Goal: Task Accomplishment & Management: Manage account settings

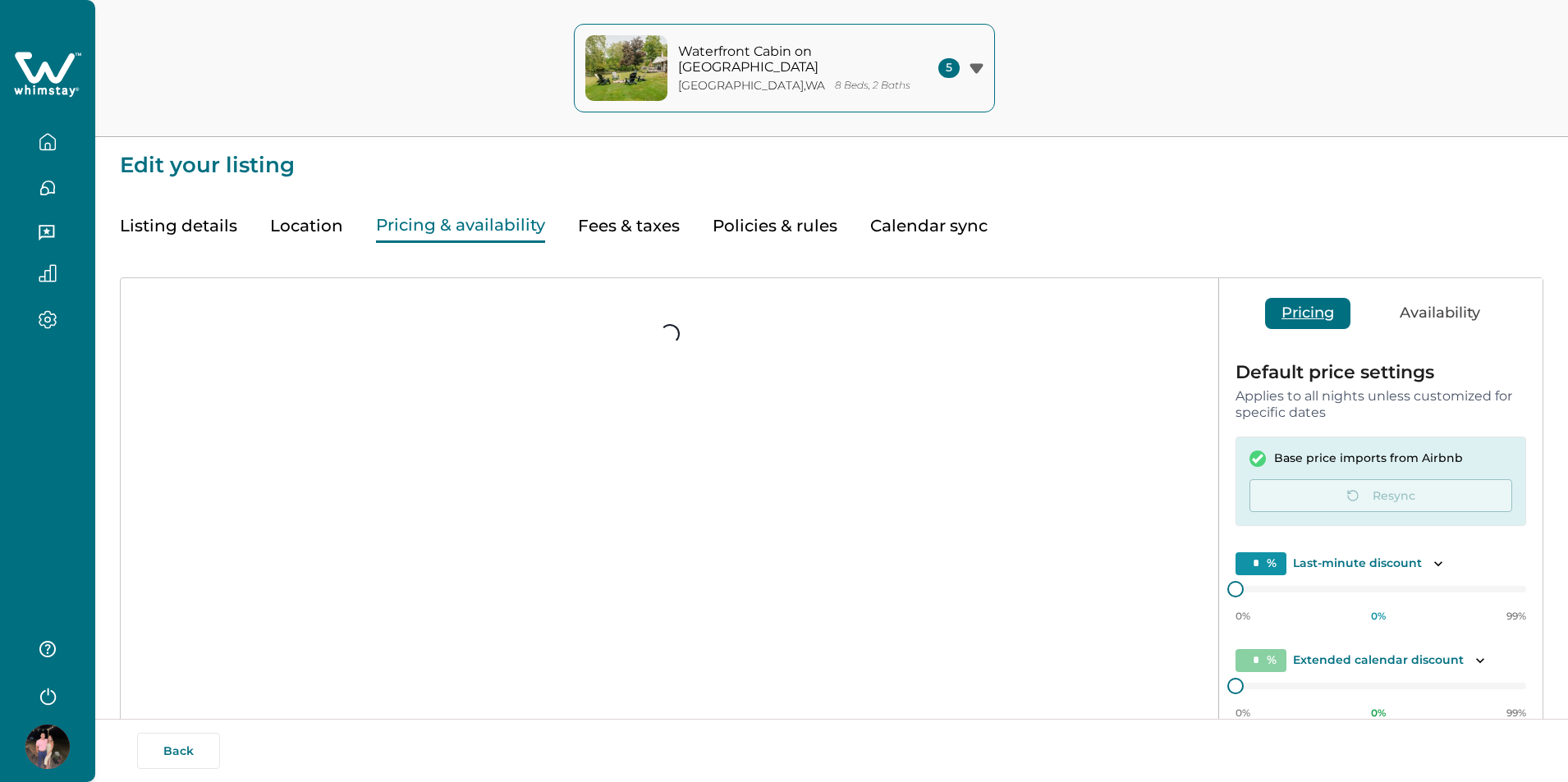
scroll to position [133, 0]
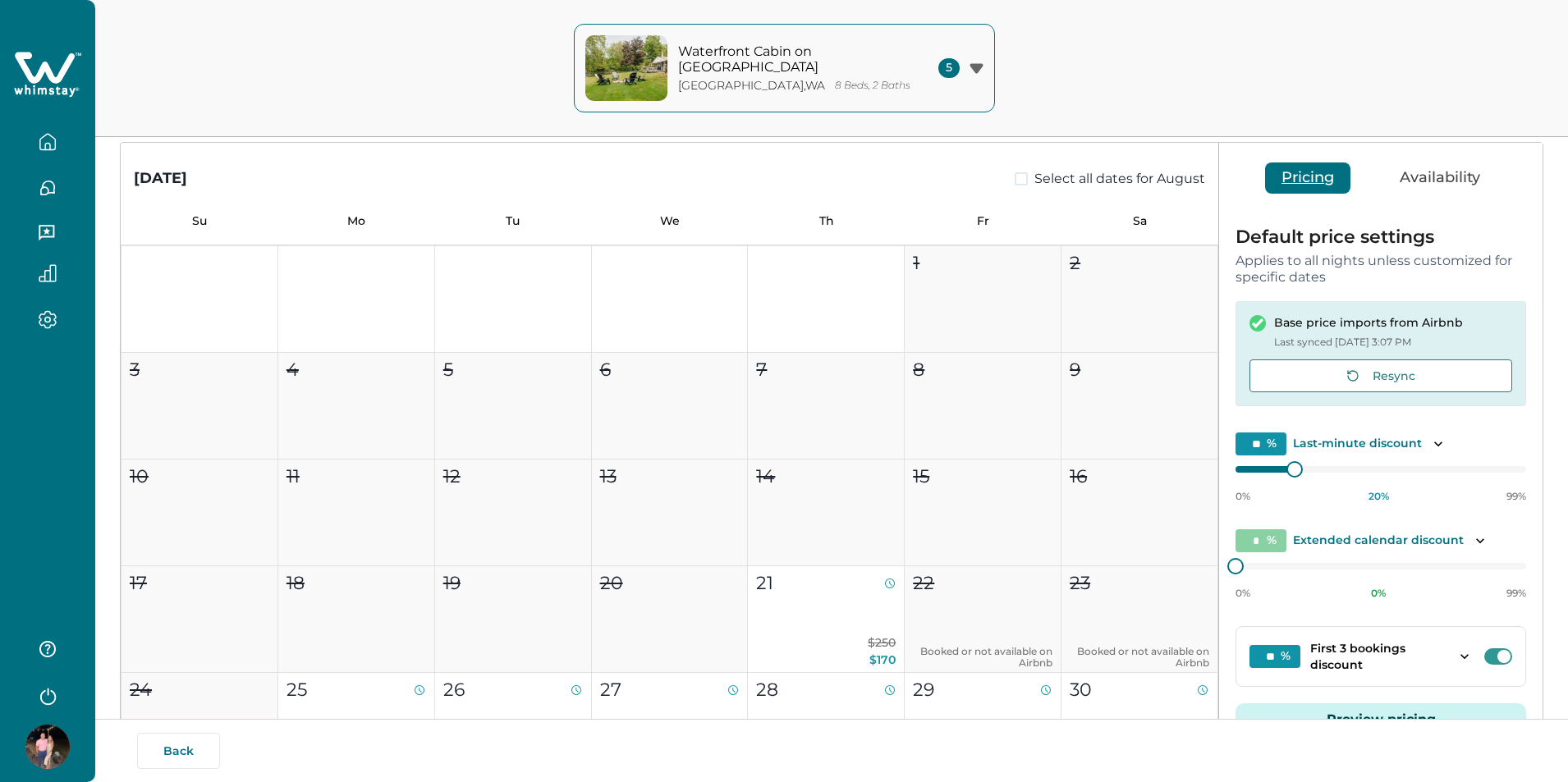
type input "**"
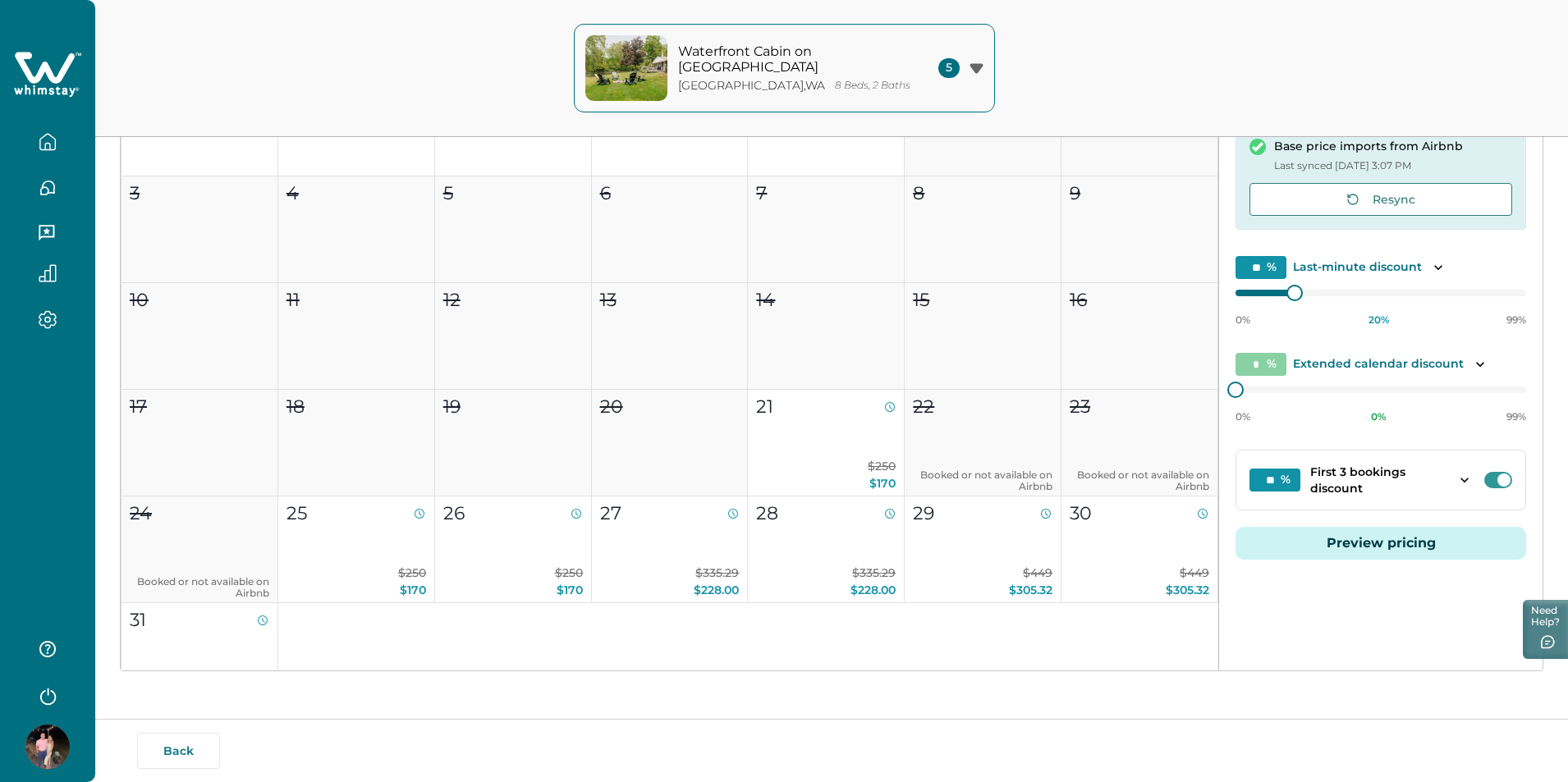
scroll to position [312, 0]
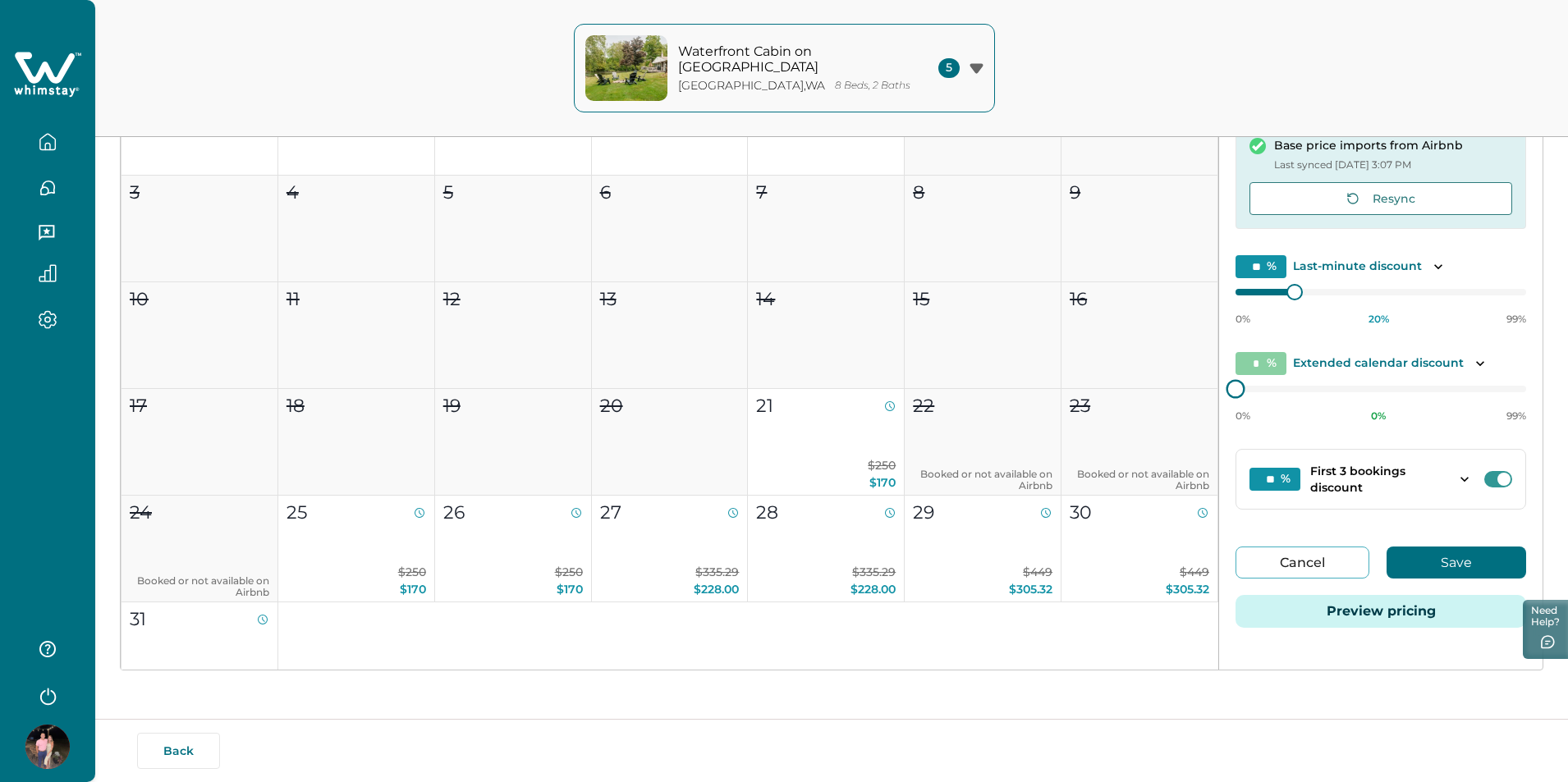
click at [1231, 381] on div "Default price settings Applies to all nights unless customized for specific dat…" at bounding box center [1380, 349] width 323 height 629
drag, startPoint x: 1231, startPoint y: 381, endPoint x: 1322, endPoint y: 380, distance: 91.0
click at [1322, 380] on div "Default price settings Applies to all nights unless customized for specific dat…" at bounding box center [1380, 349] width 323 height 629
click at [1310, 381] on div "* % Extended calendar discount 0% 0 % 99%" at bounding box center [1380, 388] width 291 height 71
click at [1308, 389] on div at bounding box center [1380, 389] width 291 height 13
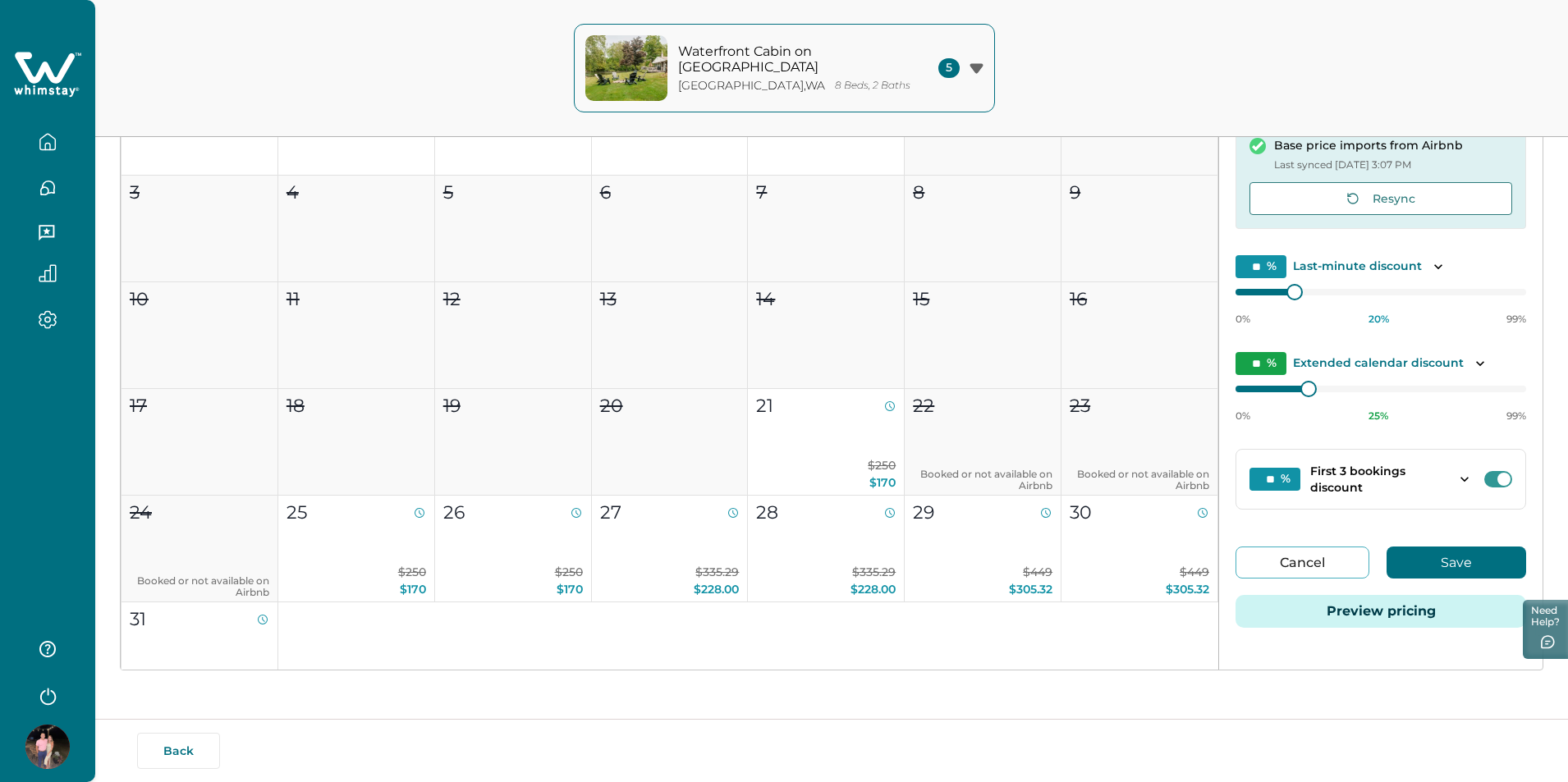
click at [1267, 366] on input "**" at bounding box center [1260, 363] width 51 height 23
type input "*"
click at [1288, 409] on div "0% 3 % 99%" at bounding box center [1380, 401] width 291 height 41
click at [1296, 430] on div "Default price settings Applies to all nights unless customized for specific dat…" at bounding box center [1380, 349] width 323 height 629
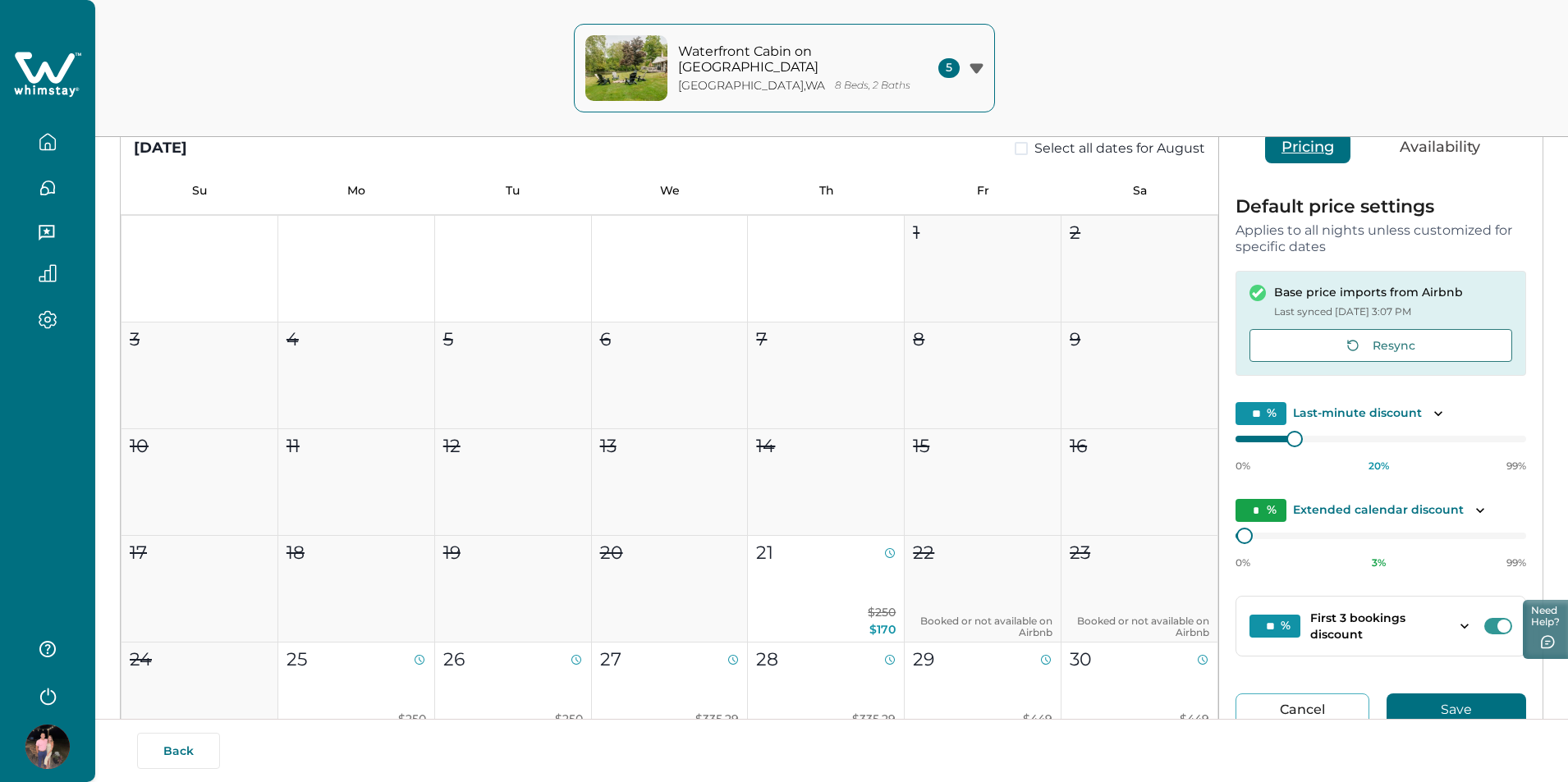
scroll to position [149, 0]
